Goal: Transaction & Acquisition: Purchase product/service

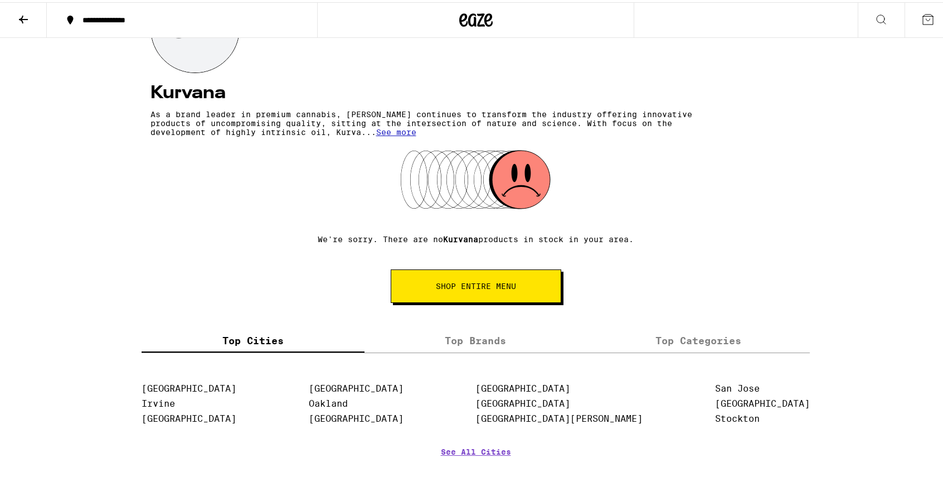
scroll to position [111, 0]
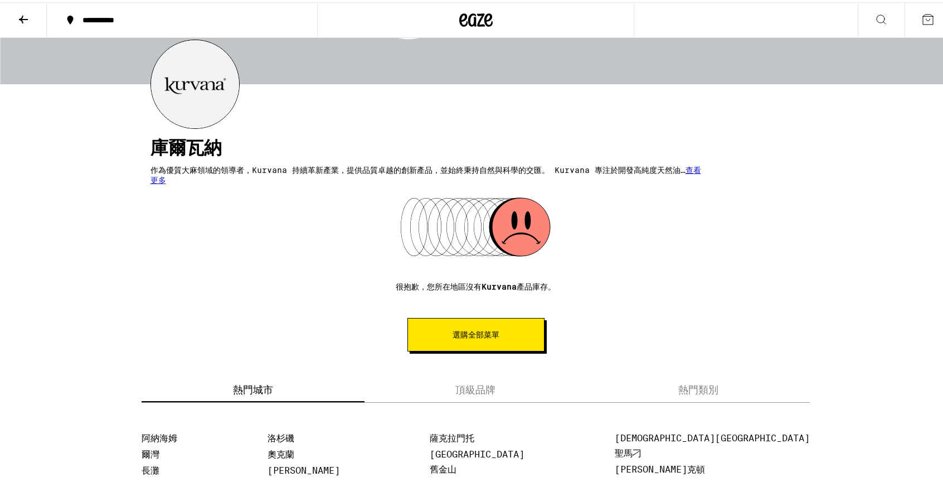
click at [504, 332] on button "選購全部菜單" at bounding box center [475, 332] width 137 height 33
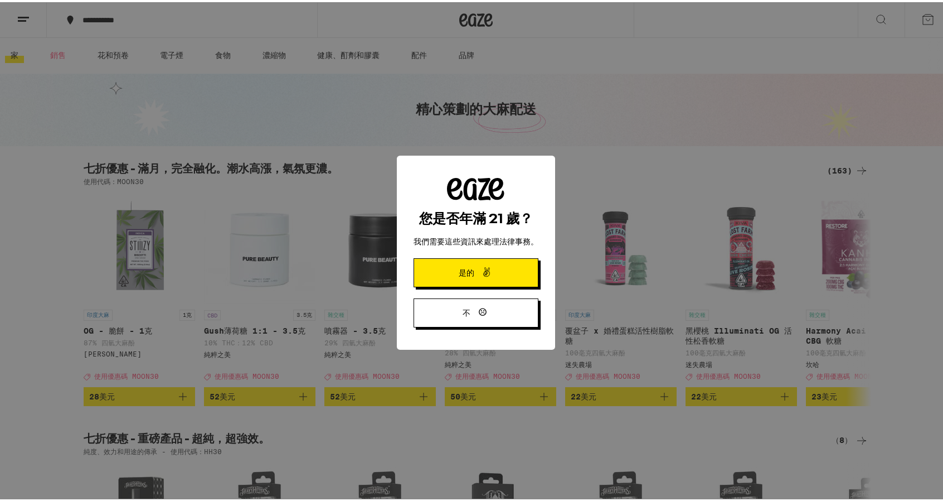
click at [469, 275] on font "是的" at bounding box center [467, 270] width 16 height 9
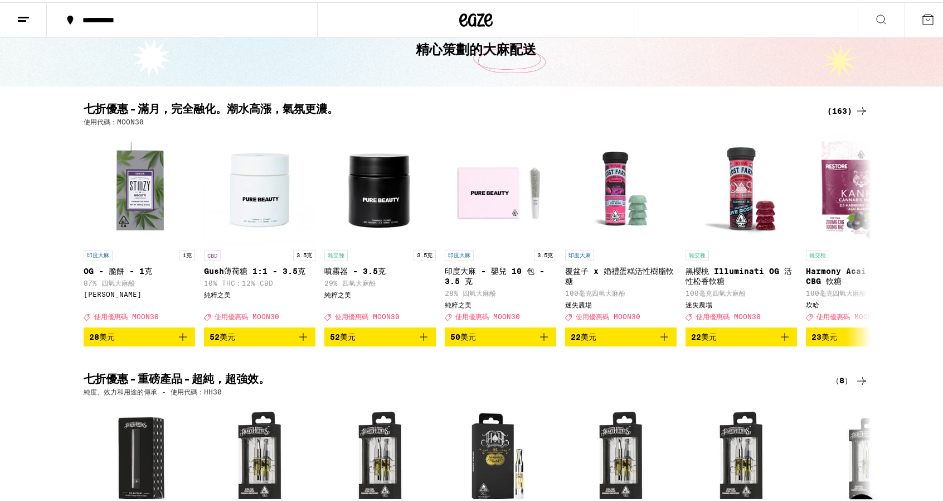
scroll to position [56, 0]
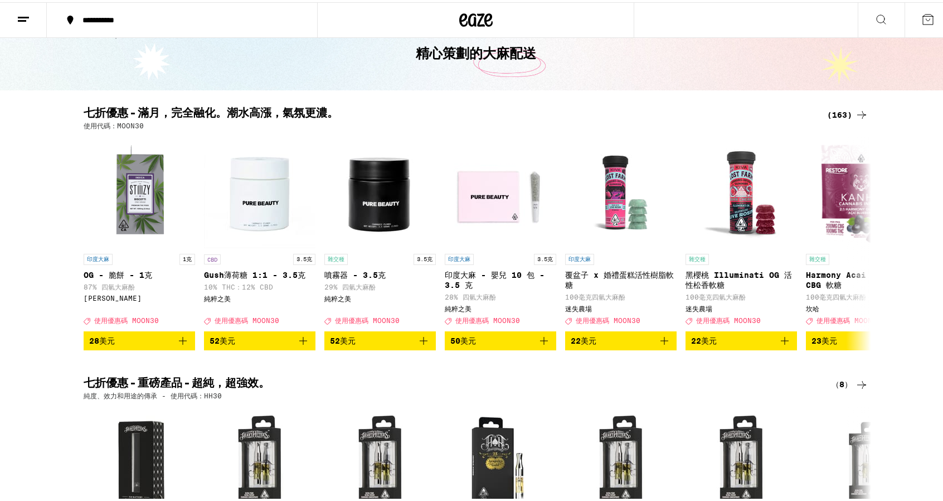
click at [875, 15] on icon at bounding box center [881, 17] width 13 height 13
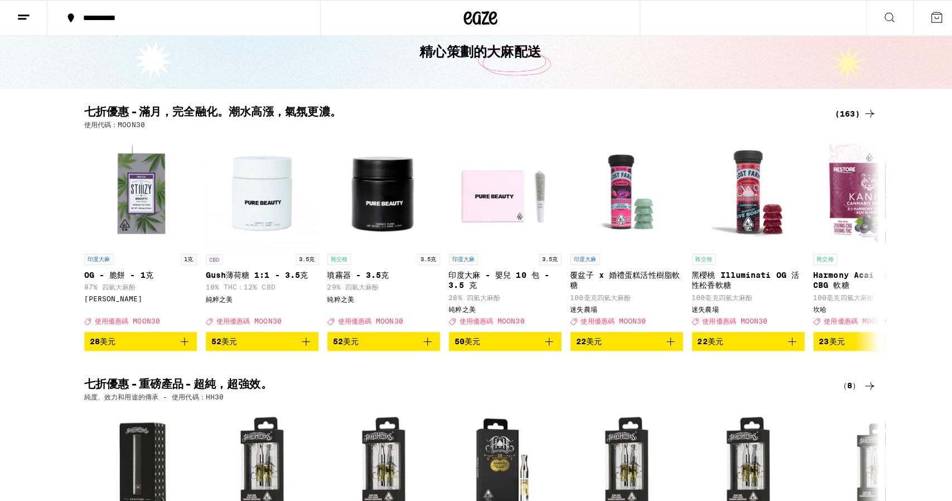
scroll to position [0, 0]
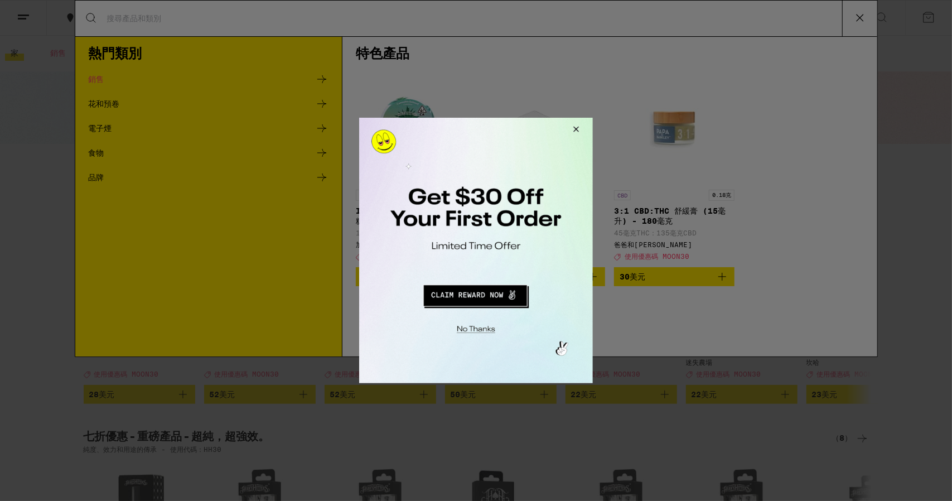
click at [578, 132] on button "關閉模式" at bounding box center [574, 130] width 30 height 27
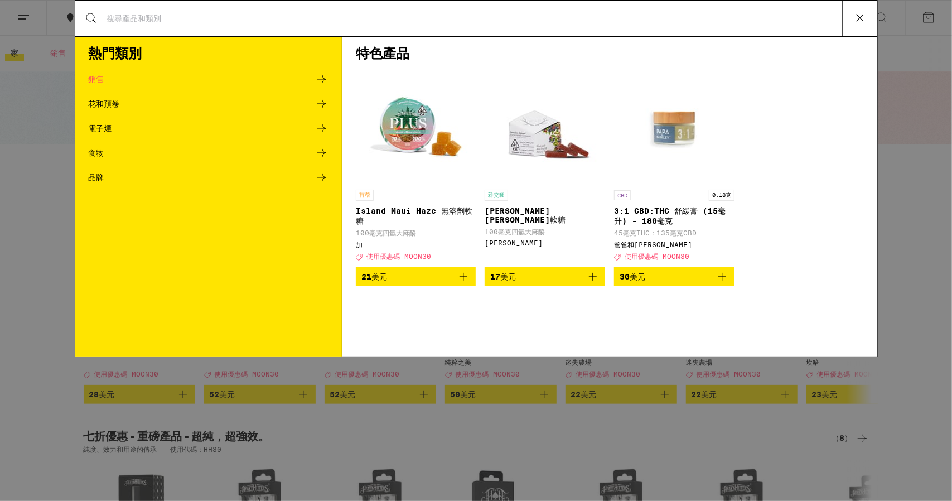
click at [397, 15] on input "搜尋產品" at bounding box center [473, 18] width 735 height 10
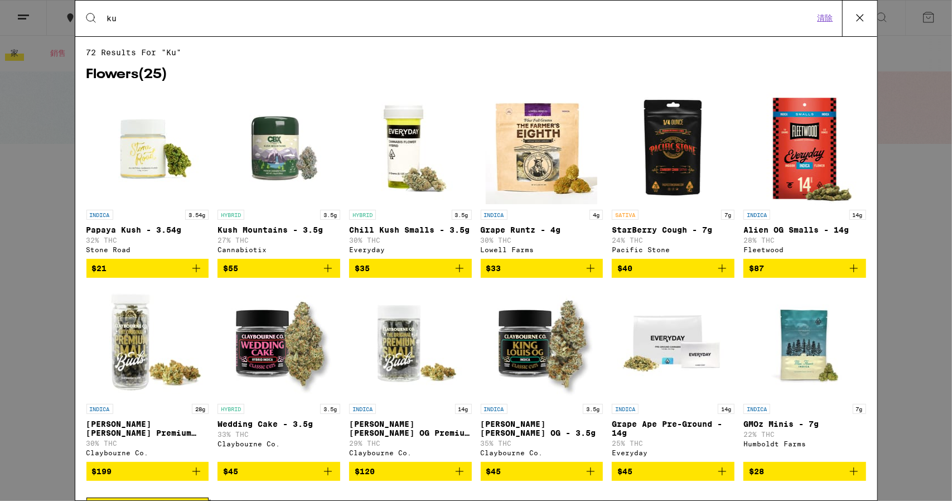
type input "k"
